Goal: Find specific page/section: Find specific page/section

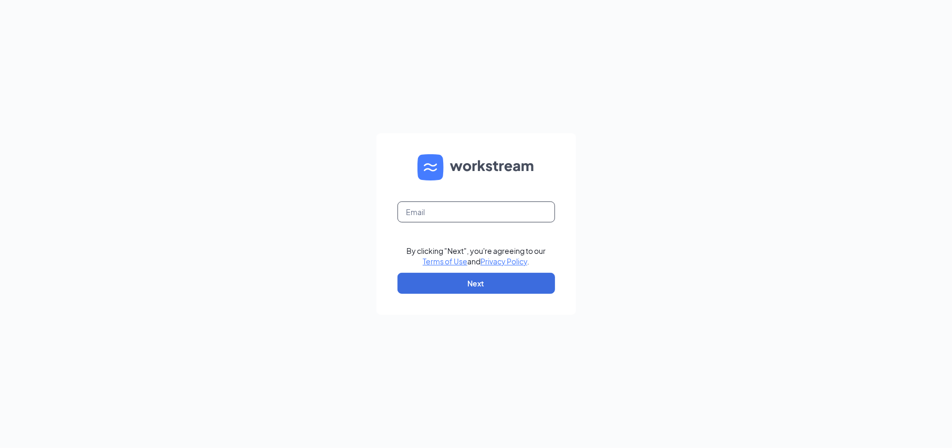
drag, startPoint x: 447, startPoint y: 216, endPoint x: 466, endPoint y: 221, distance: 19.4
click at [447, 216] on input "text" at bounding box center [476, 212] width 158 height 21
type input "sheheryar@bajcogroup.net"
click at [484, 281] on button "Next" at bounding box center [476, 283] width 158 height 21
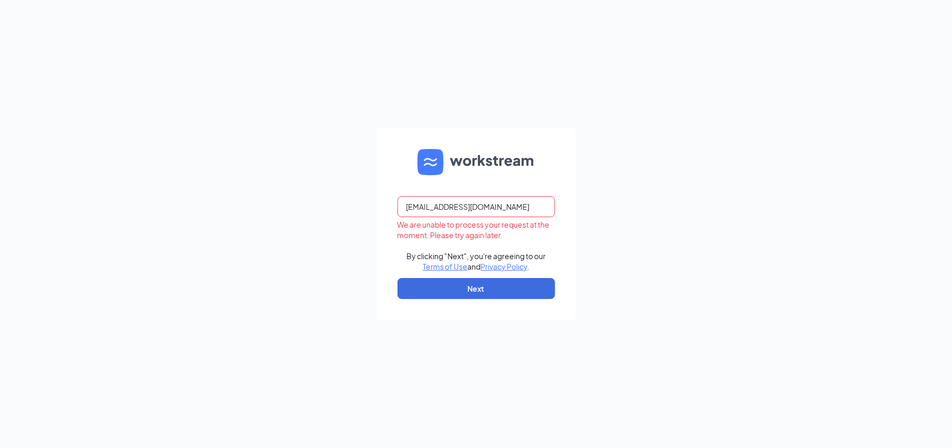
click at [355, 188] on div "sheheryar@bajcogroup.net We are unable to process your request at the moment. P…" at bounding box center [476, 224] width 952 height 448
click at [320, 212] on div "sheheryar@bajcogroup.net We are unable to process your request at the moment. P…" at bounding box center [476, 224] width 952 height 448
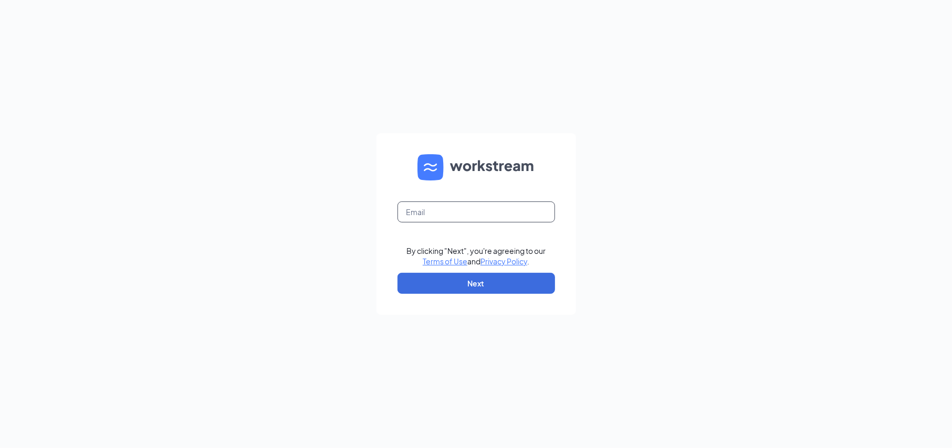
click at [446, 207] on input "text" at bounding box center [476, 212] width 158 height 21
type input "sheheryar@bajcogroup.net"
click at [498, 281] on button "Next" at bounding box center [476, 283] width 158 height 21
click at [496, 203] on input "text" at bounding box center [476, 212] width 158 height 21
type input "sheheryar@bajcogroup.net"
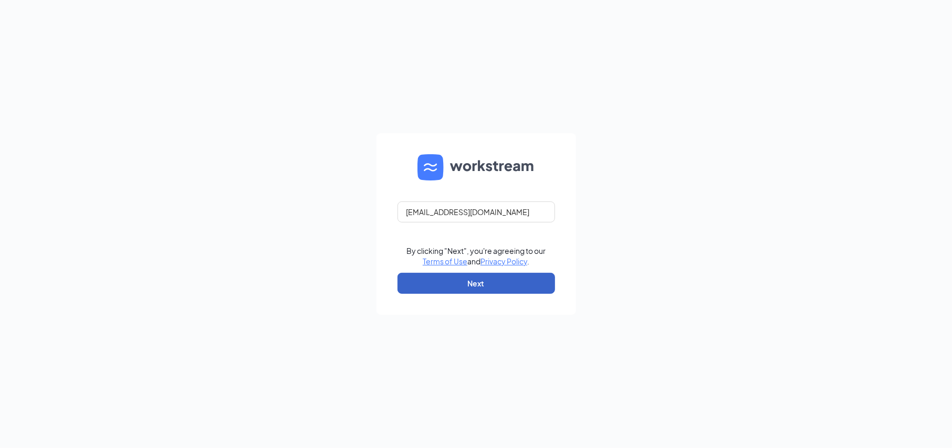
click at [475, 276] on button "Next" at bounding box center [476, 283] width 158 height 21
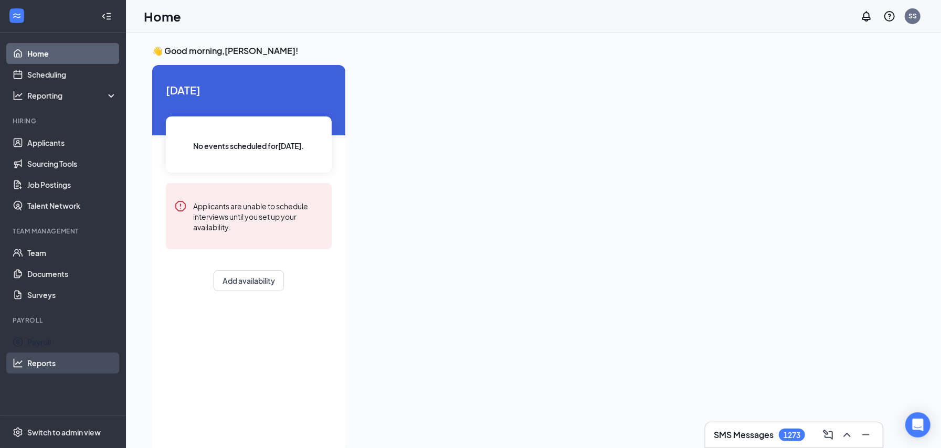
click at [55, 354] on link "Reports" at bounding box center [72, 363] width 90 height 21
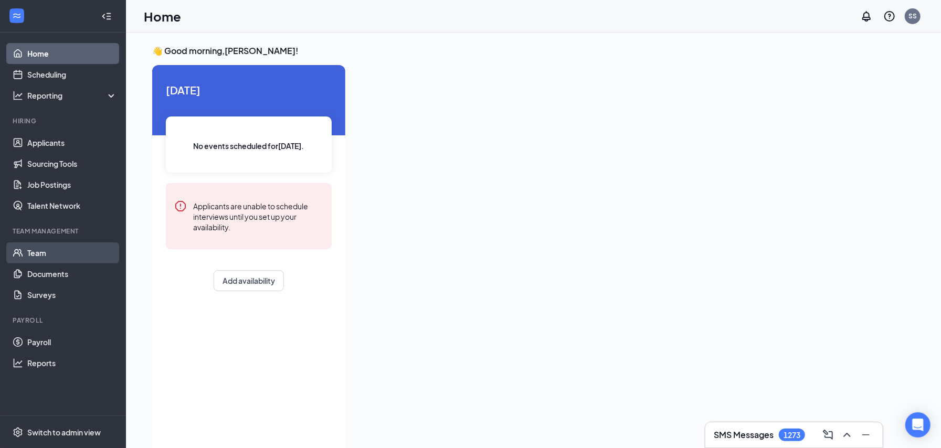
click at [74, 246] on link "Team" at bounding box center [72, 253] width 90 height 21
